Goal: Task Accomplishment & Management: Manage account settings

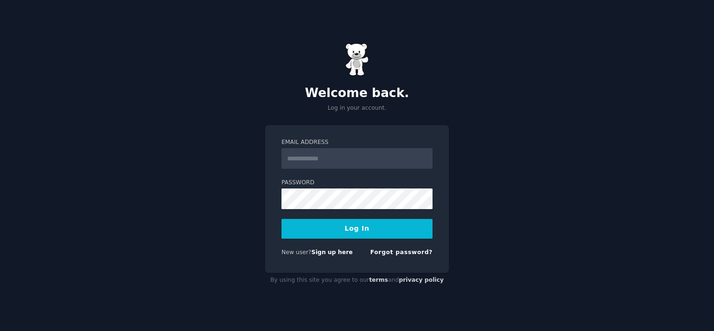
type input "**********"
drag, startPoint x: 682, startPoint y: 0, endPoint x: 43, endPoint y: 44, distance: 639.9
click at [43, 44] on div "**********" at bounding box center [357, 165] width 714 height 331
